Goal: Task Accomplishment & Management: Complete application form

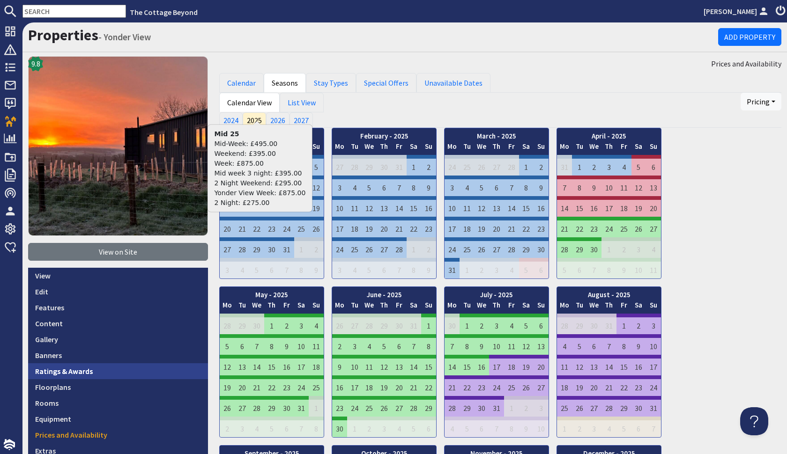
scroll to position [254, 0]
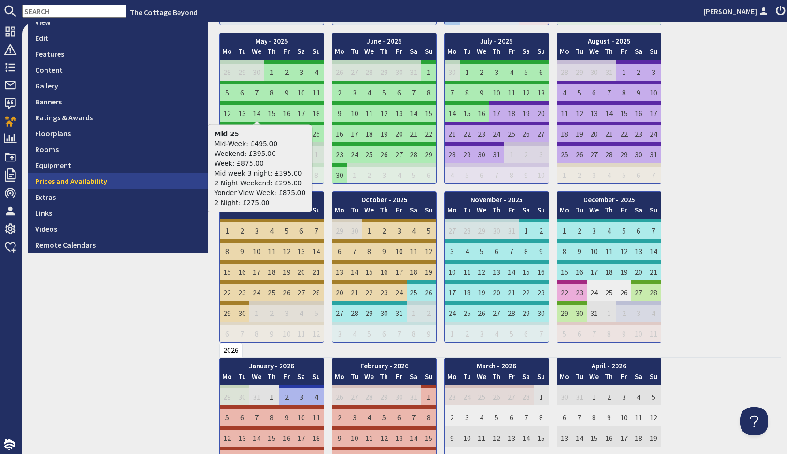
click at [74, 179] on link "Prices and Availability" at bounding box center [118, 181] width 180 height 16
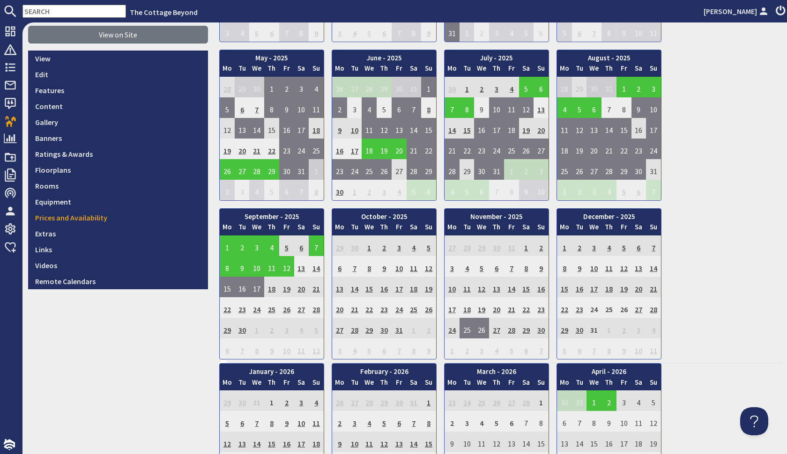
scroll to position [220, 0]
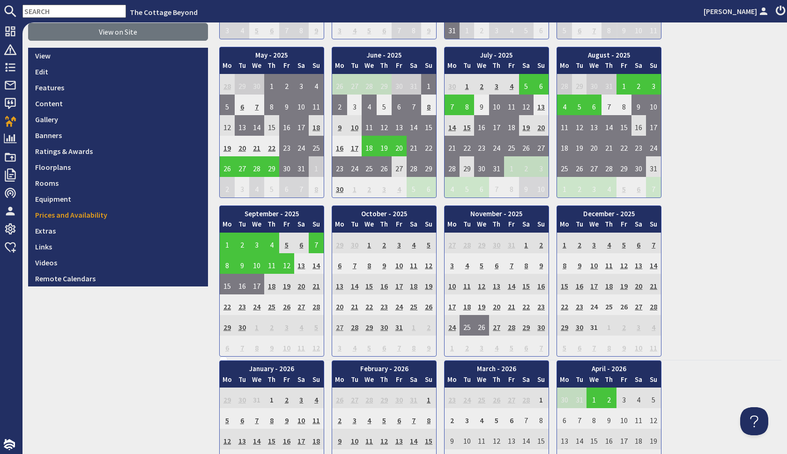
click at [341, 328] on td "27" at bounding box center [339, 325] width 15 height 21
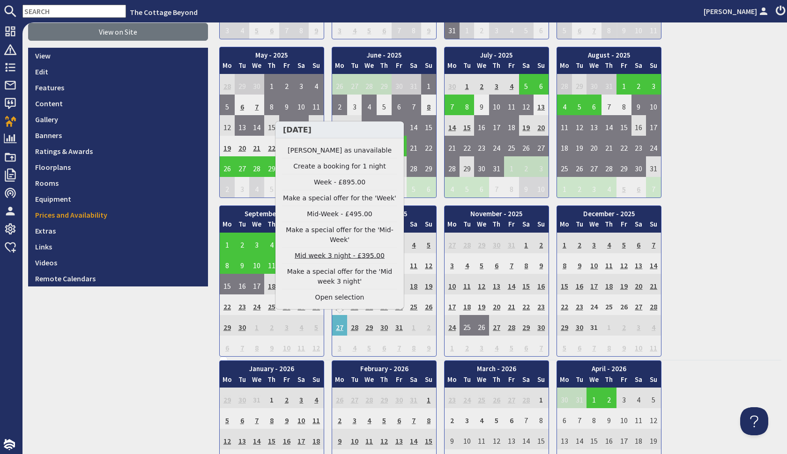
click at [353, 257] on link "Mid week 3 night - £395.00" at bounding box center [339, 256] width 115 height 10
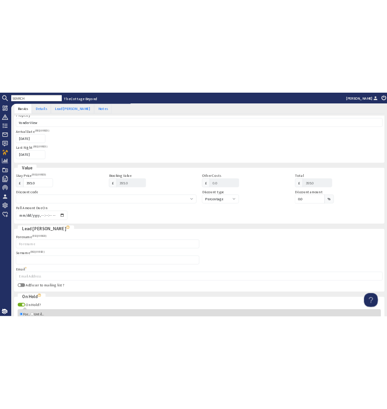
scroll to position [147, 0]
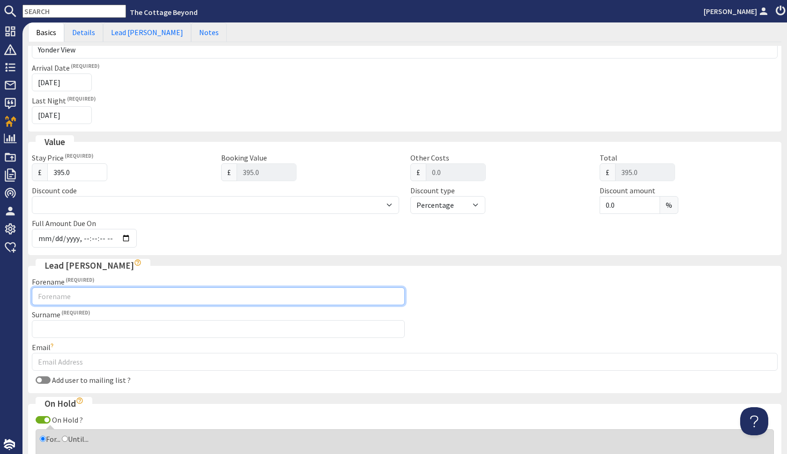
click at [239, 300] on input "Forename" at bounding box center [218, 296] width 373 height 18
type input "v"
paste input "[PERSON_NAME]"
click at [175, 292] on input "[PERSON_NAME]" at bounding box center [218, 296] width 373 height 18
drag, startPoint x: 165, startPoint y: 292, endPoint x: 59, endPoint y: 295, distance: 105.9
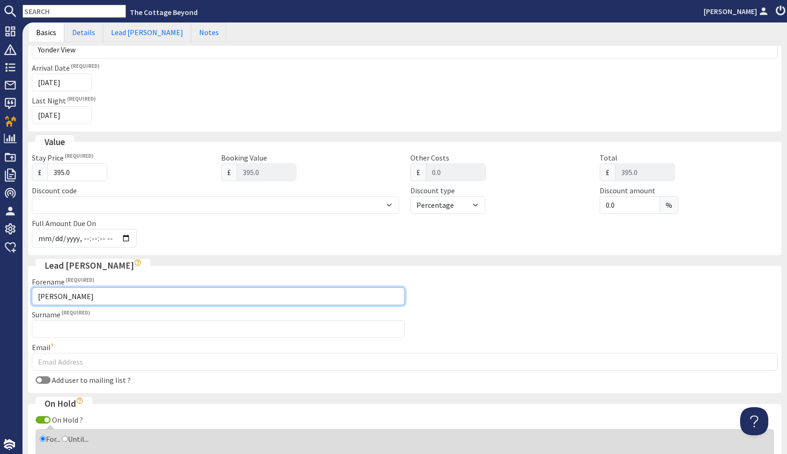
click at [59, 295] on input "[PERSON_NAME]" at bounding box center [218, 296] width 373 height 18
type input "Dmitry"
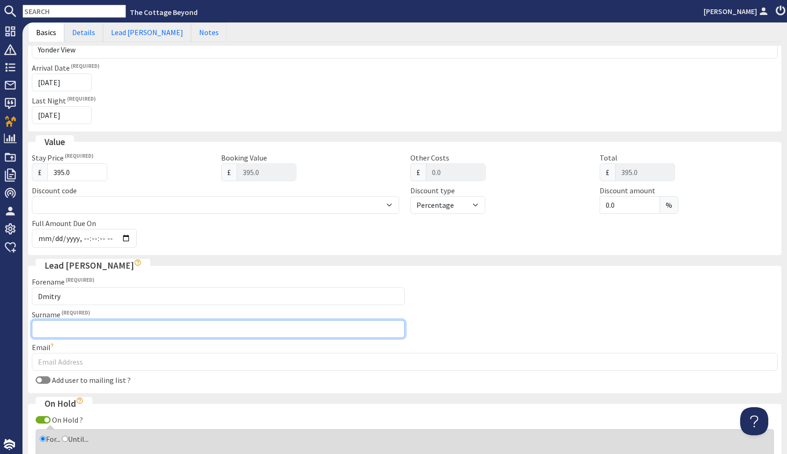
paste input "Voronin"
type input "Voronin"
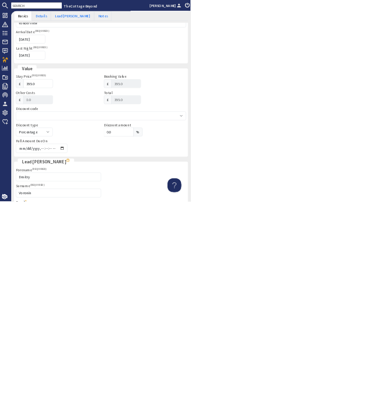
scroll to position [353, 0]
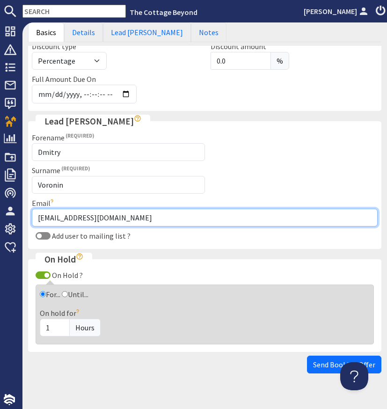
type input "[EMAIL_ADDRESS][DOMAIN_NAME]"
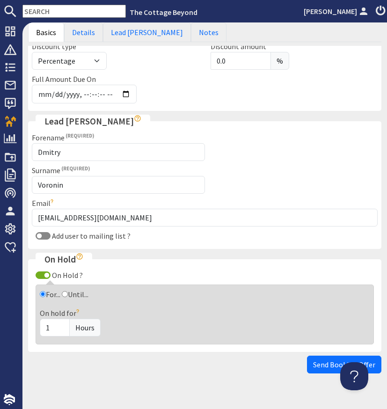
click at [44, 232] on input "Add user to mailing list ?" at bounding box center [43, 235] width 15 height 7
checkbox input "true"
click at [88, 326] on span "Hours" at bounding box center [84, 328] width 31 height 18
click at [67, 327] on input "1" at bounding box center [55, 328] width 30 height 18
type input "3"
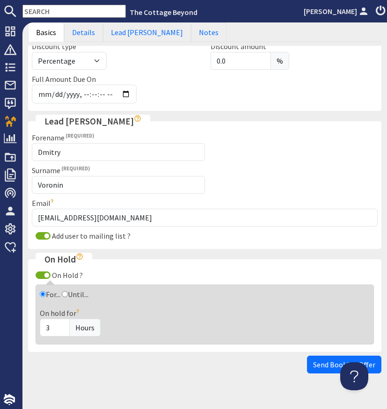
click at [92, 327] on span "Hours" at bounding box center [84, 328] width 31 height 18
click at [77, 323] on span "Hours" at bounding box center [84, 328] width 31 height 18
click at [118, 316] on div "On hold for 3 Hours" at bounding box center [205, 322] width 330 height 29
click at [87, 327] on span "Hours" at bounding box center [84, 328] width 31 height 18
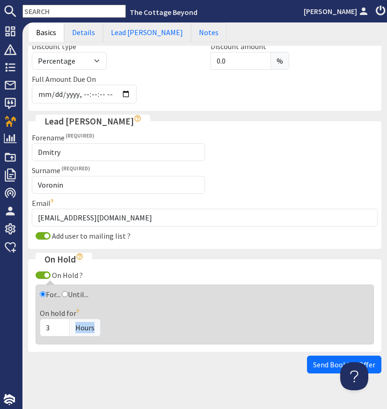
click at [87, 327] on span "Hours" at bounding box center [84, 328] width 31 height 18
click at [83, 326] on span "Hours" at bounding box center [84, 328] width 31 height 18
click at [118, 321] on div "3 Hours" at bounding box center [205, 328] width 330 height 18
click at [66, 294] on input "Until..." at bounding box center [65, 294] width 6 height 6
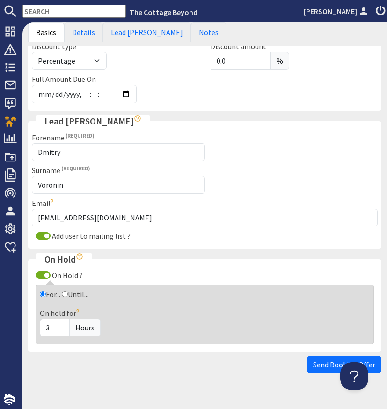
radio input "true"
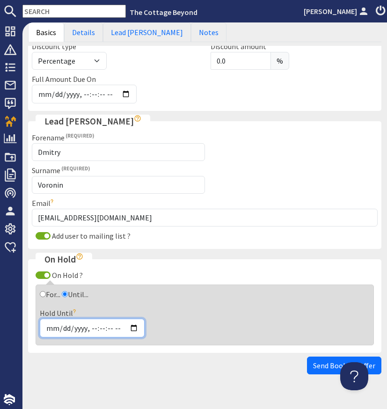
click at [66, 326] on input "Hold Until" at bounding box center [92, 328] width 105 height 19
type input "[DATE]T21:07"
click at [293, 308] on div "Hold Until" at bounding box center [205, 323] width 330 height 30
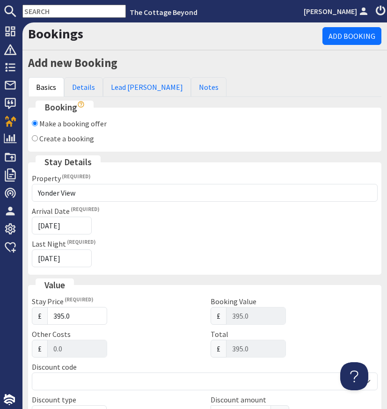
scroll to position [0, 0]
click at [191, 86] on link "Notes" at bounding box center [209, 87] width 36 height 20
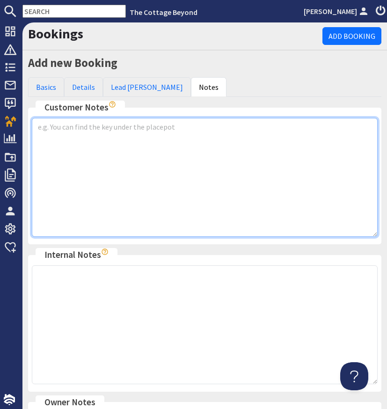
click at [139, 142] on textarea at bounding box center [205, 177] width 346 height 119
type textarea "H"
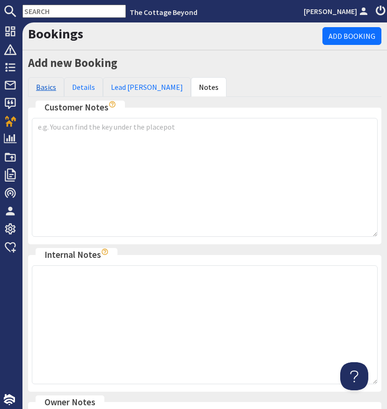
click at [45, 87] on link "Basics" at bounding box center [46, 87] width 36 height 20
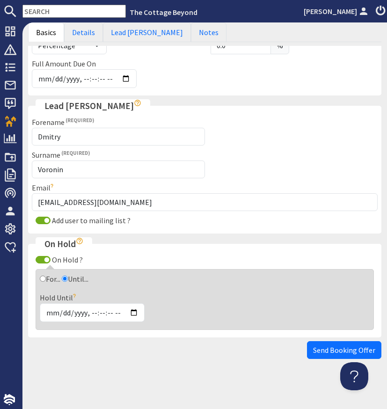
scroll to position [368, 0]
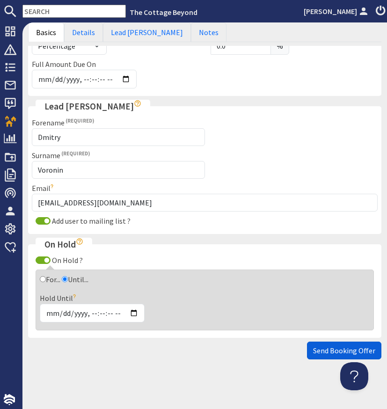
click at [330, 353] on span "Send Booking Offer" at bounding box center [344, 350] width 62 height 9
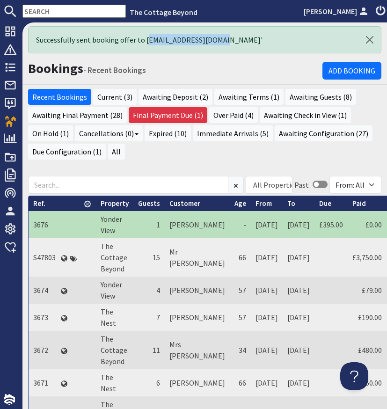
drag, startPoint x: 217, startPoint y: 41, endPoint x: 144, endPoint y: 39, distance: 72.6
click at [144, 39] on div "Successfully sent booking offer to [EMAIL_ADDRESS][DOMAIN_NAME]'" at bounding box center [204, 39] width 353 height 27
copy div "[EMAIL_ADDRESS][DOMAIN_NAME]"
